Goal: Task Accomplishment & Management: Use online tool/utility

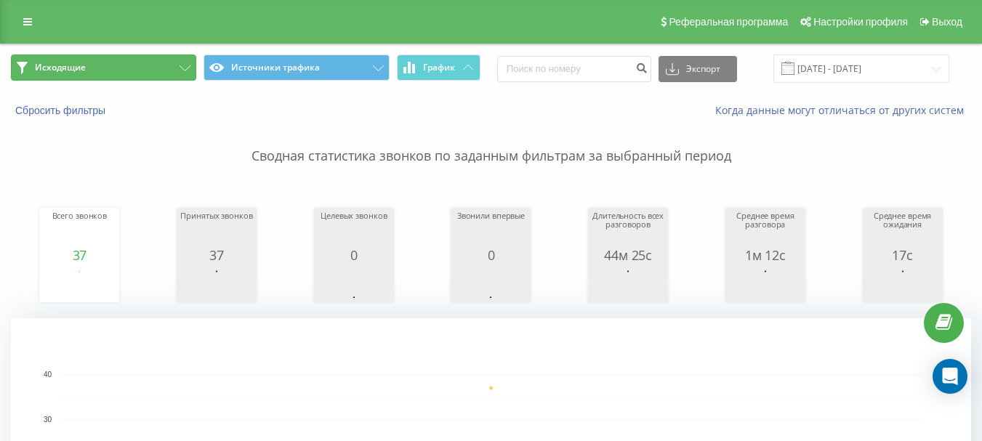
click at [167, 61] on button "Исходящие" at bounding box center [103, 68] width 185 height 26
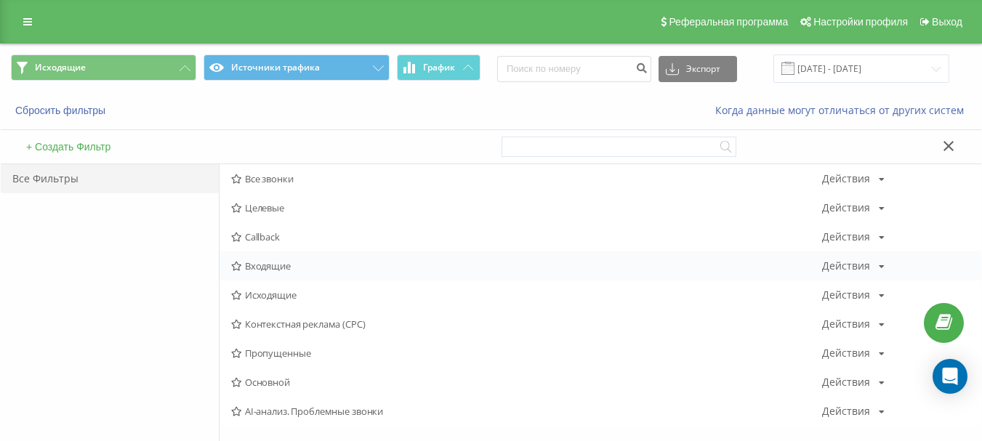
click at [292, 268] on span "Входящие" at bounding box center [526, 266] width 591 height 10
